Goal: Information Seeking & Learning: Learn about a topic

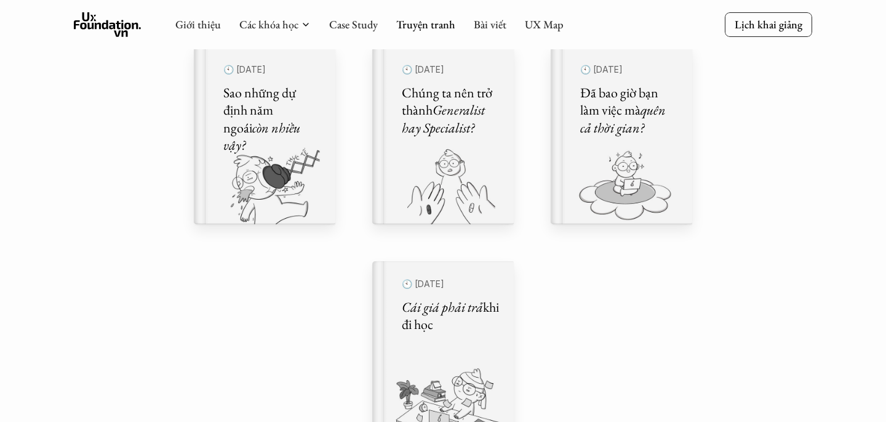
scroll to position [764, 0]
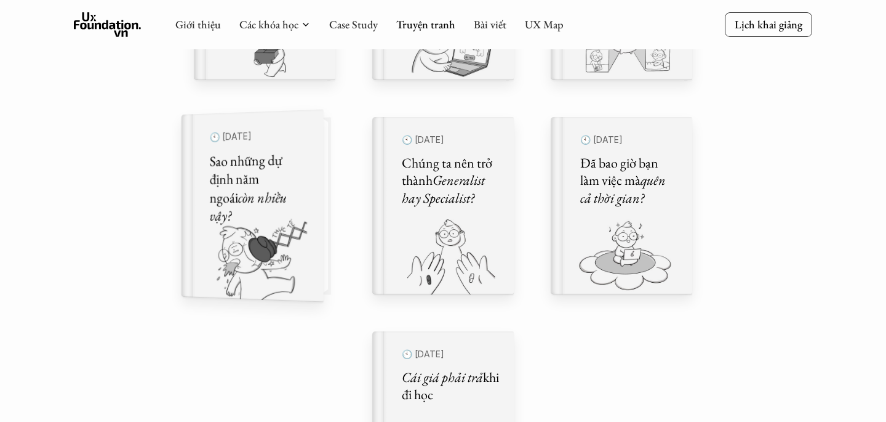
click at [287, 232] on img at bounding box center [245, 260] width 127 height 84
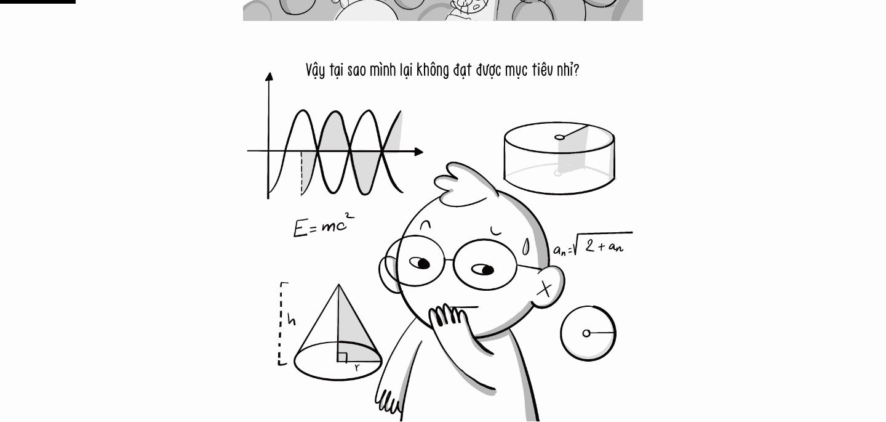
scroll to position [1671, 0]
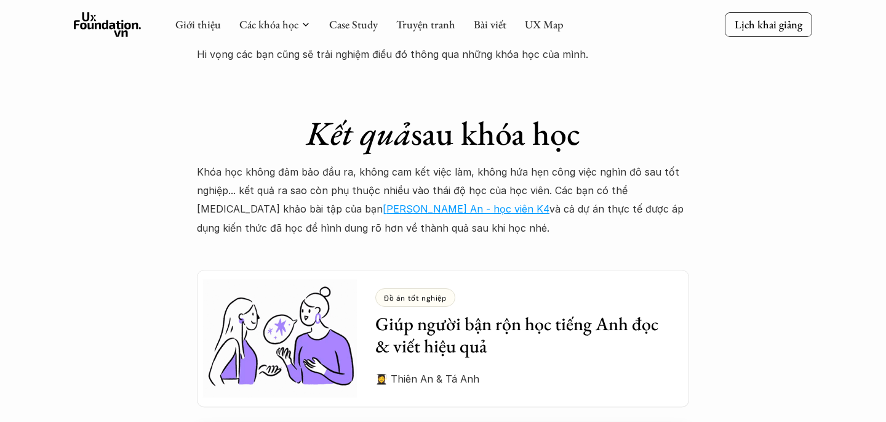
scroll to position [3186, 0]
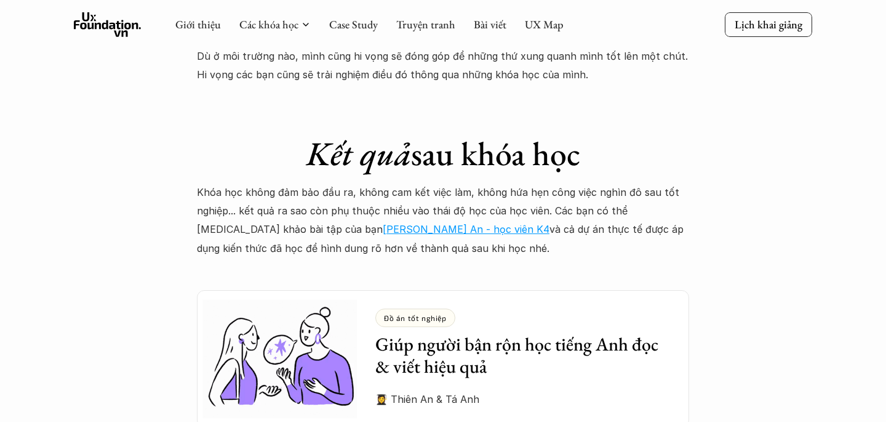
click at [383, 223] on link "Hồ Vũ Thiên An - học viên K4" at bounding box center [466, 229] width 167 height 12
